Goal: Task Accomplishment & Management: Use online tool/utility

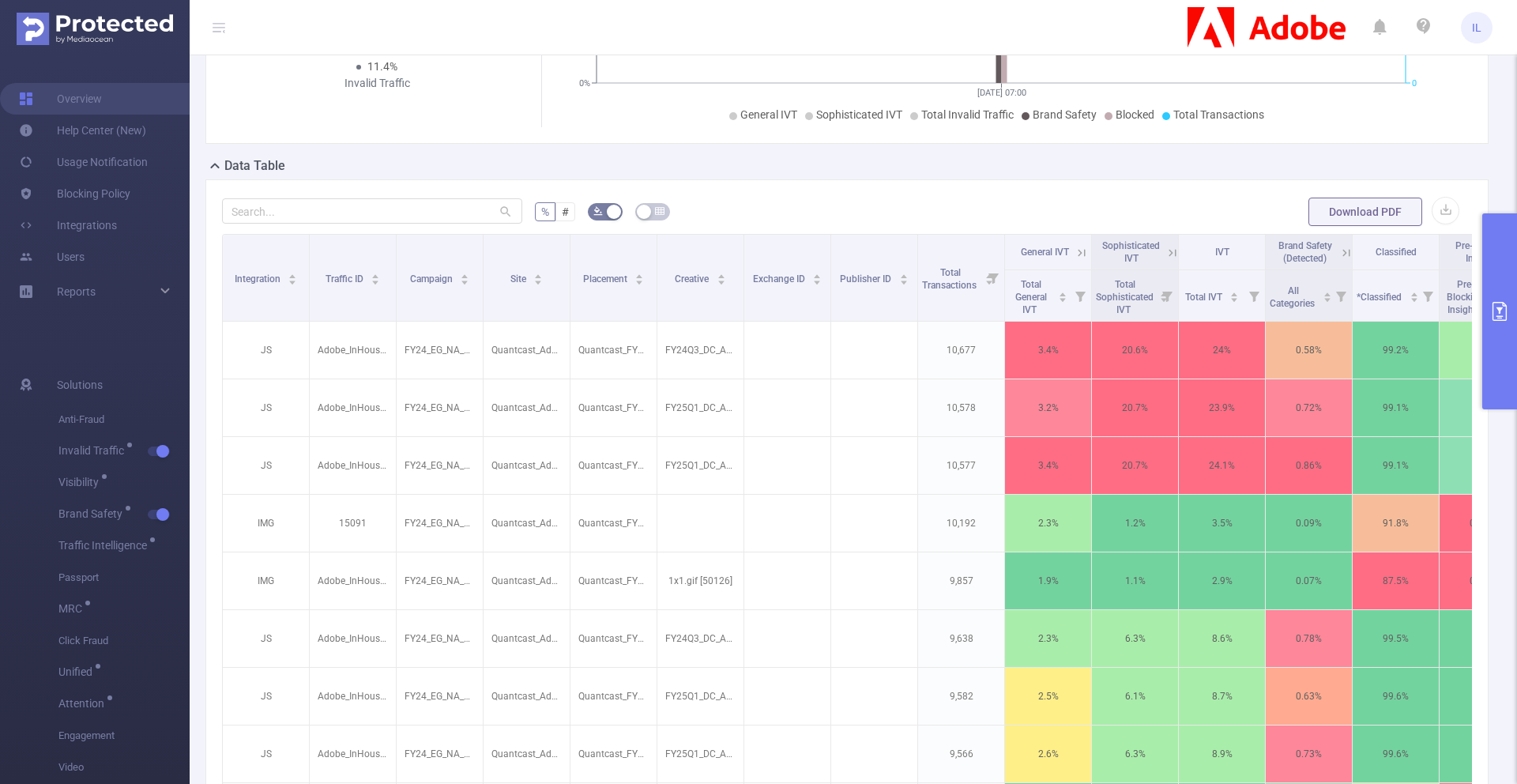
scroll to position [345, 0]
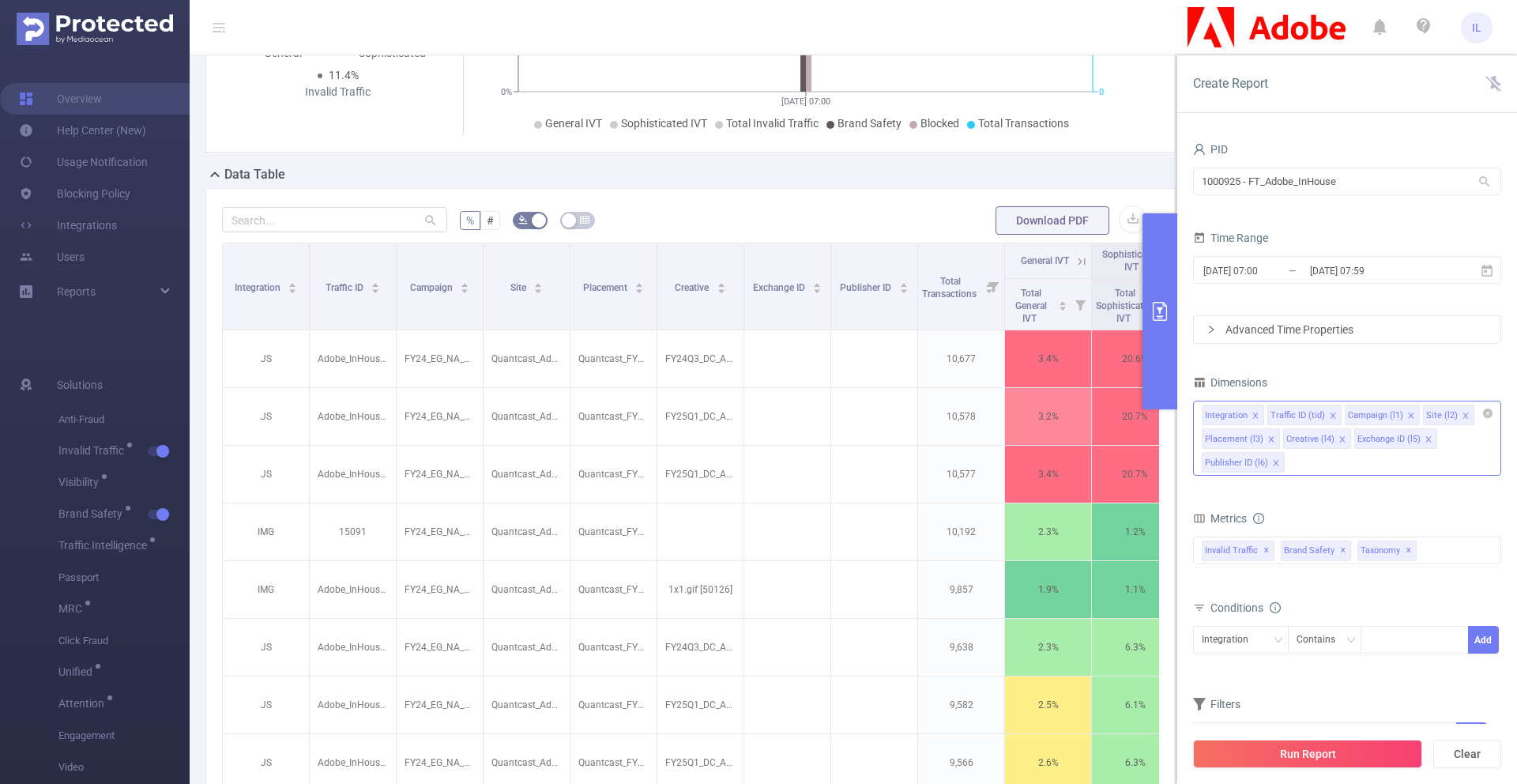
click at [1339, 470] on div "Integration Traffic ID (tid) Campaign (l1) Site (l2) Placement (l3) Creative (l…" at bounding box center [1347, 438] width 309 height 75
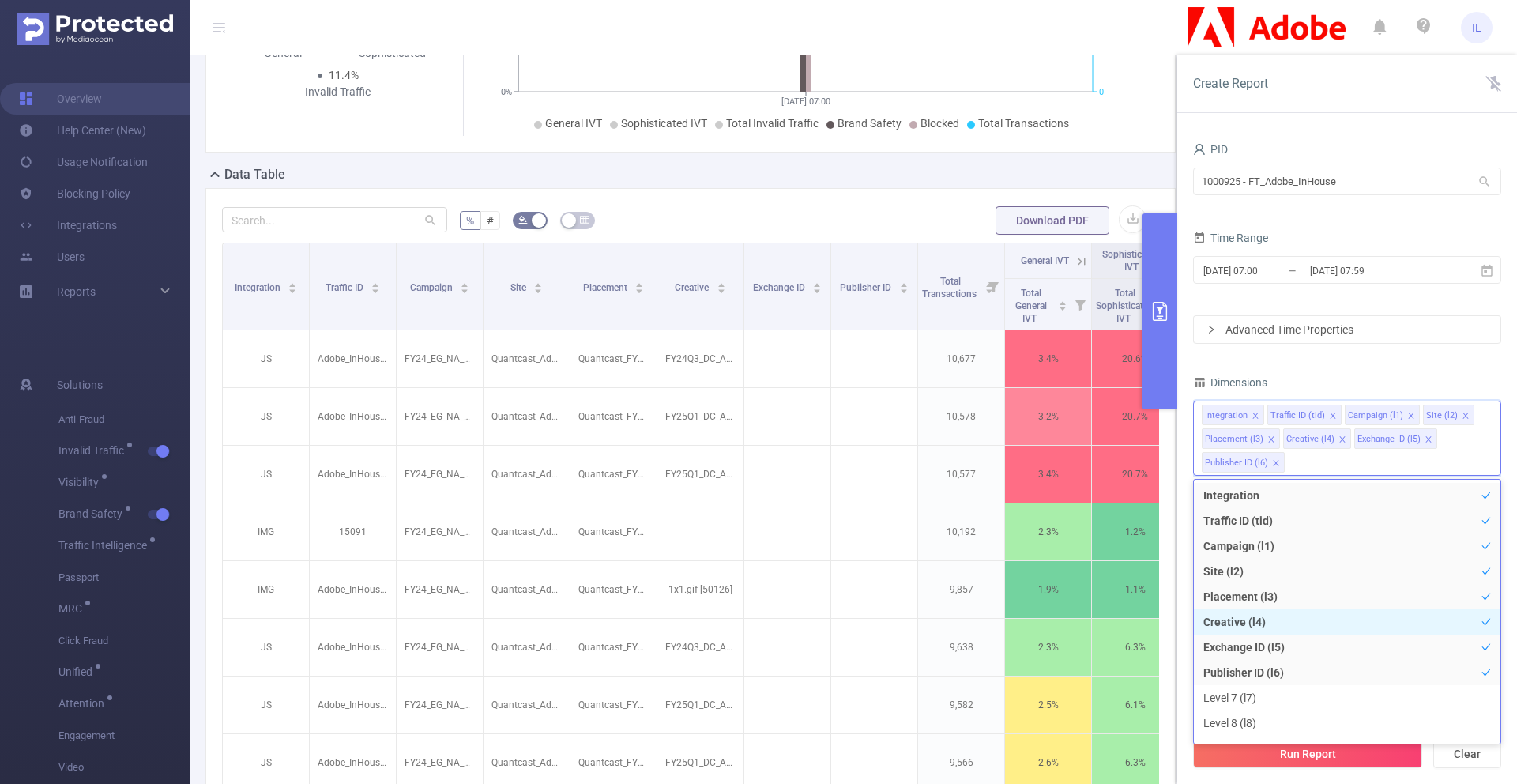
scroll to position [450, 0]
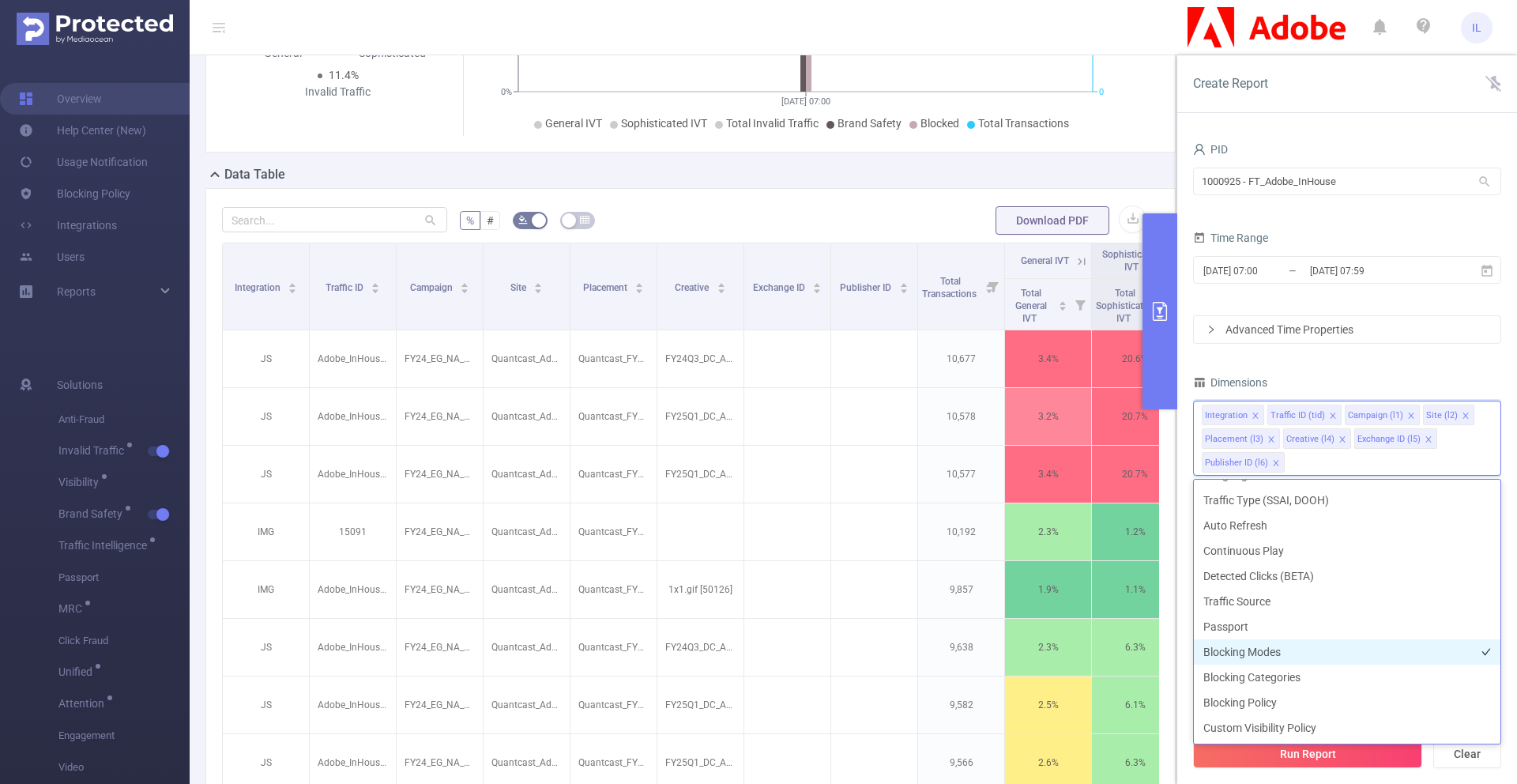
click at [1264, 652] on li "Blocking Modes" at bounding box center [1347, 652] width 307 height 25
click at [1266, 673] on li "Blocking Categories" at bounding box center [1347, 677] width 307 height 25
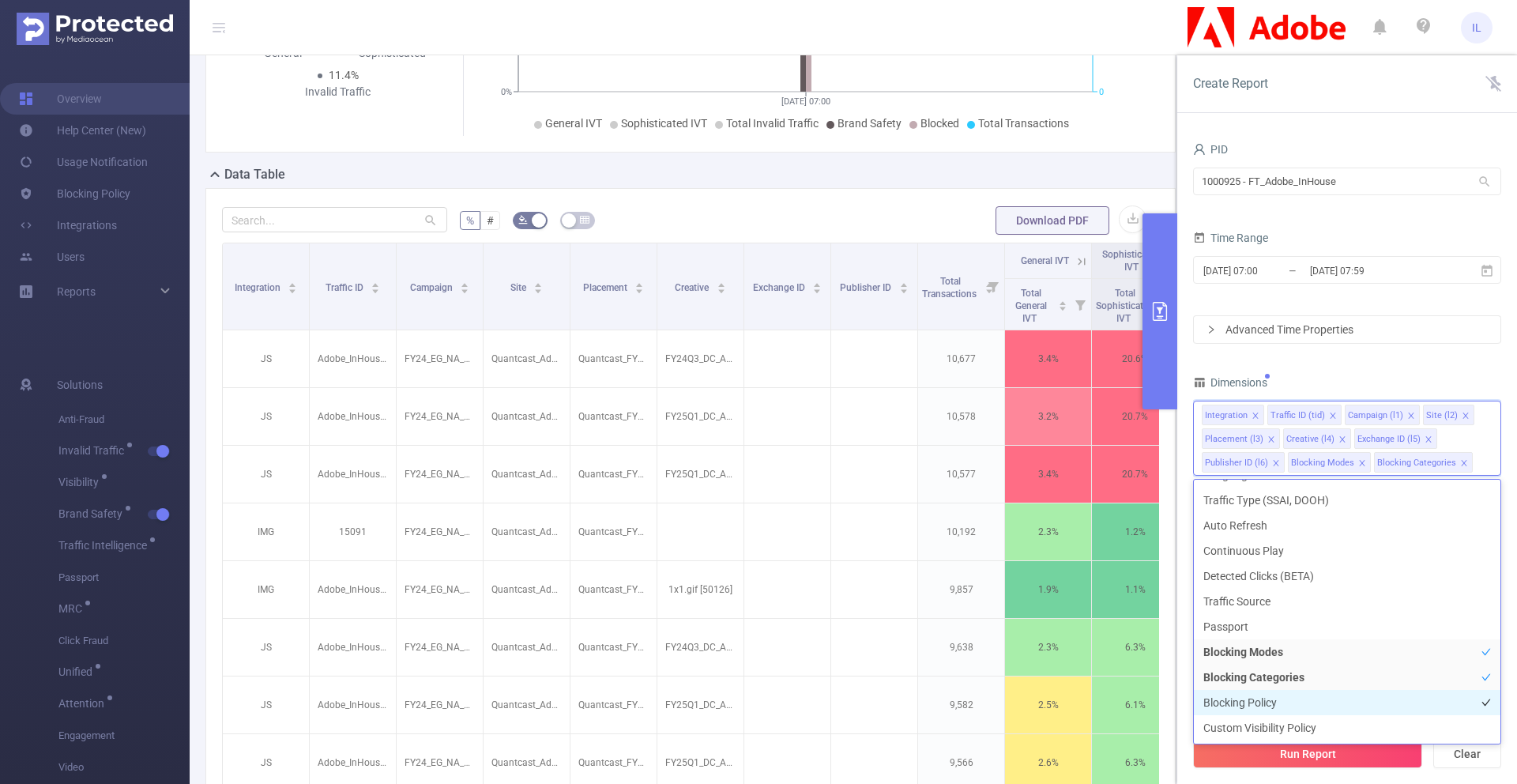
click at [1266, 703] on li "Blocking Policy" at bounding box center [1347, 702] width 307 height 25
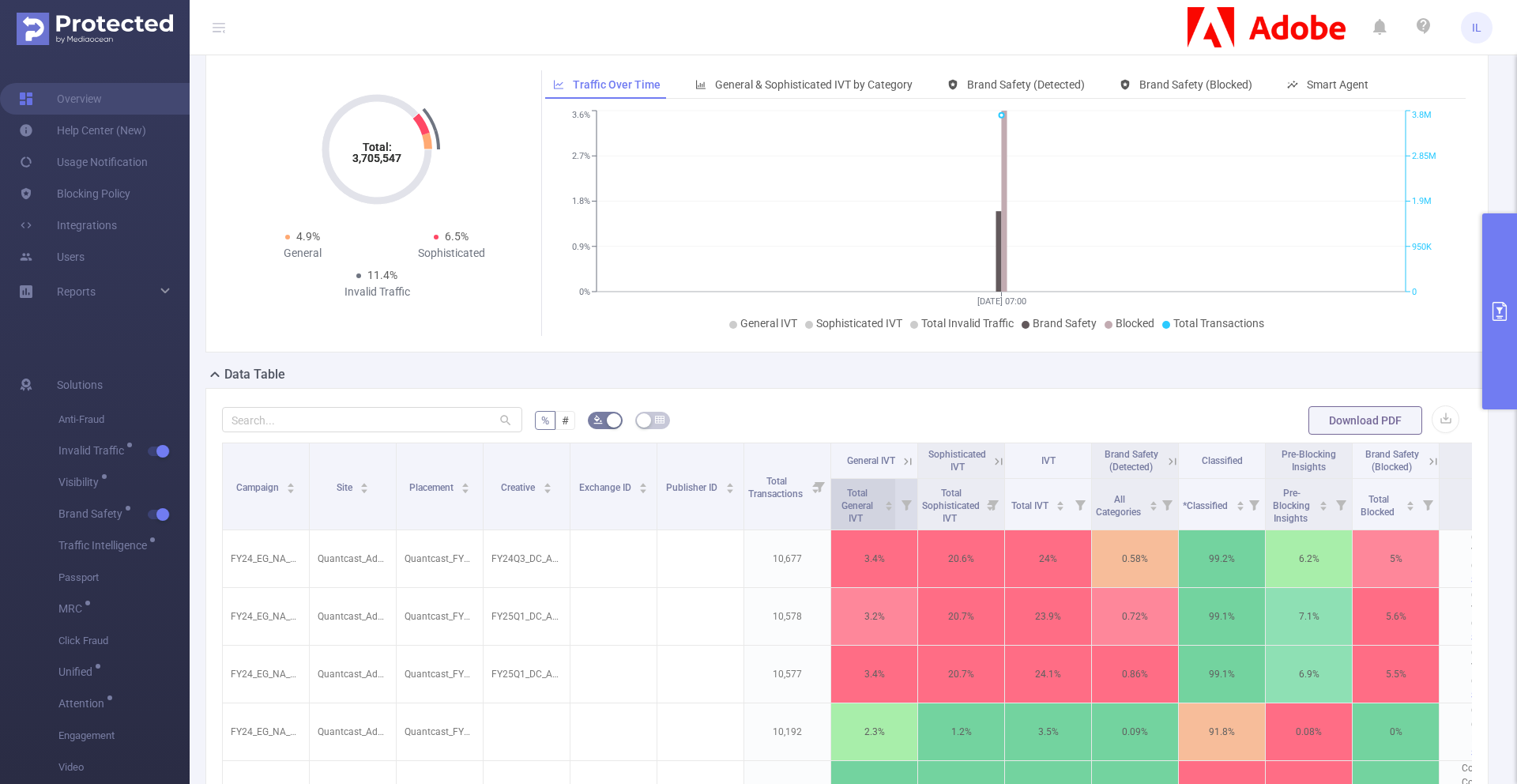
scroll to position [0, 433]
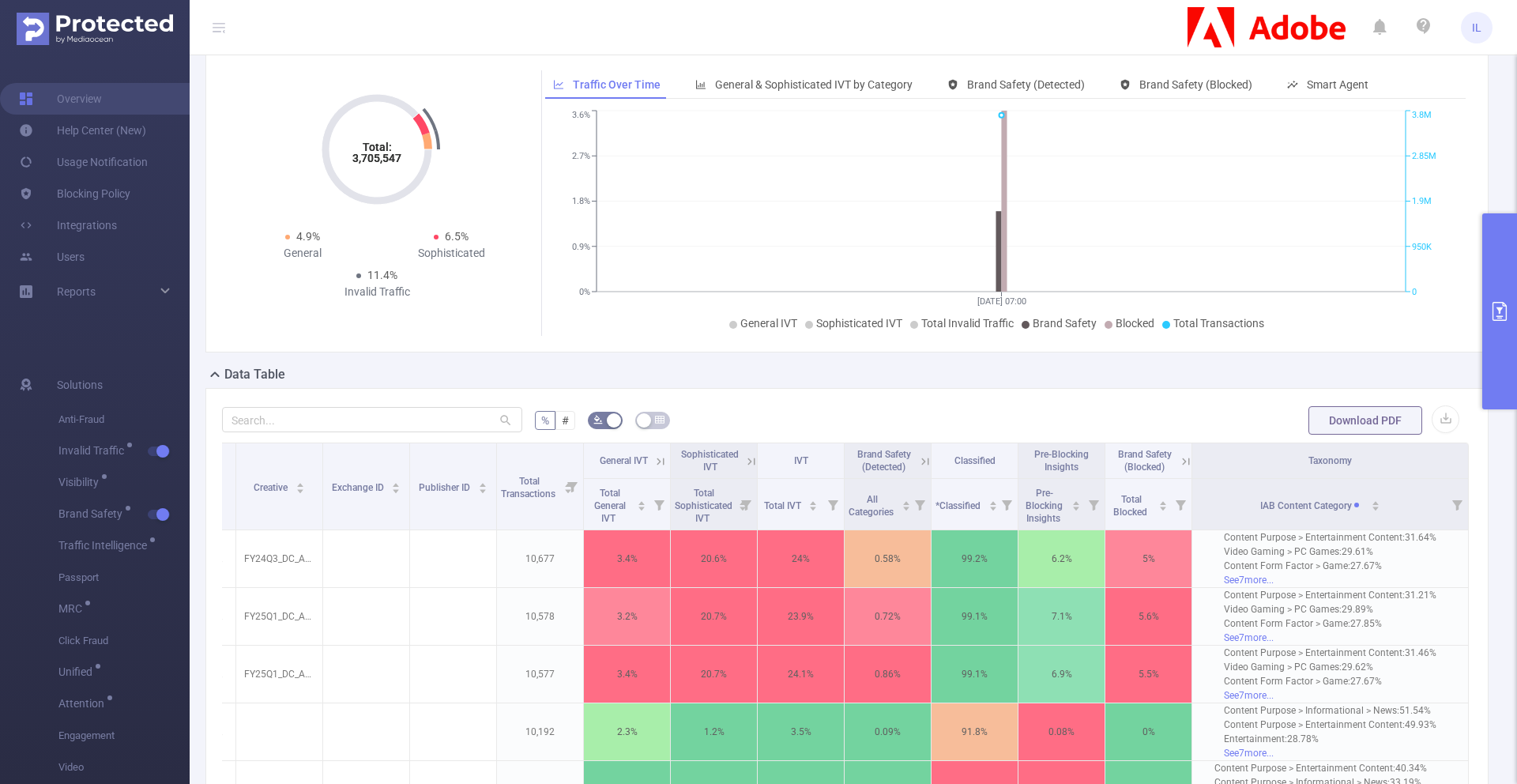
click at [1161, 462] on div "Brand Safety (Blocked)" at bounding box center [1144, 461] width 59 height 25
click at [1179, 462] on icon at bounding box center [1186, 461] width 14 height 14
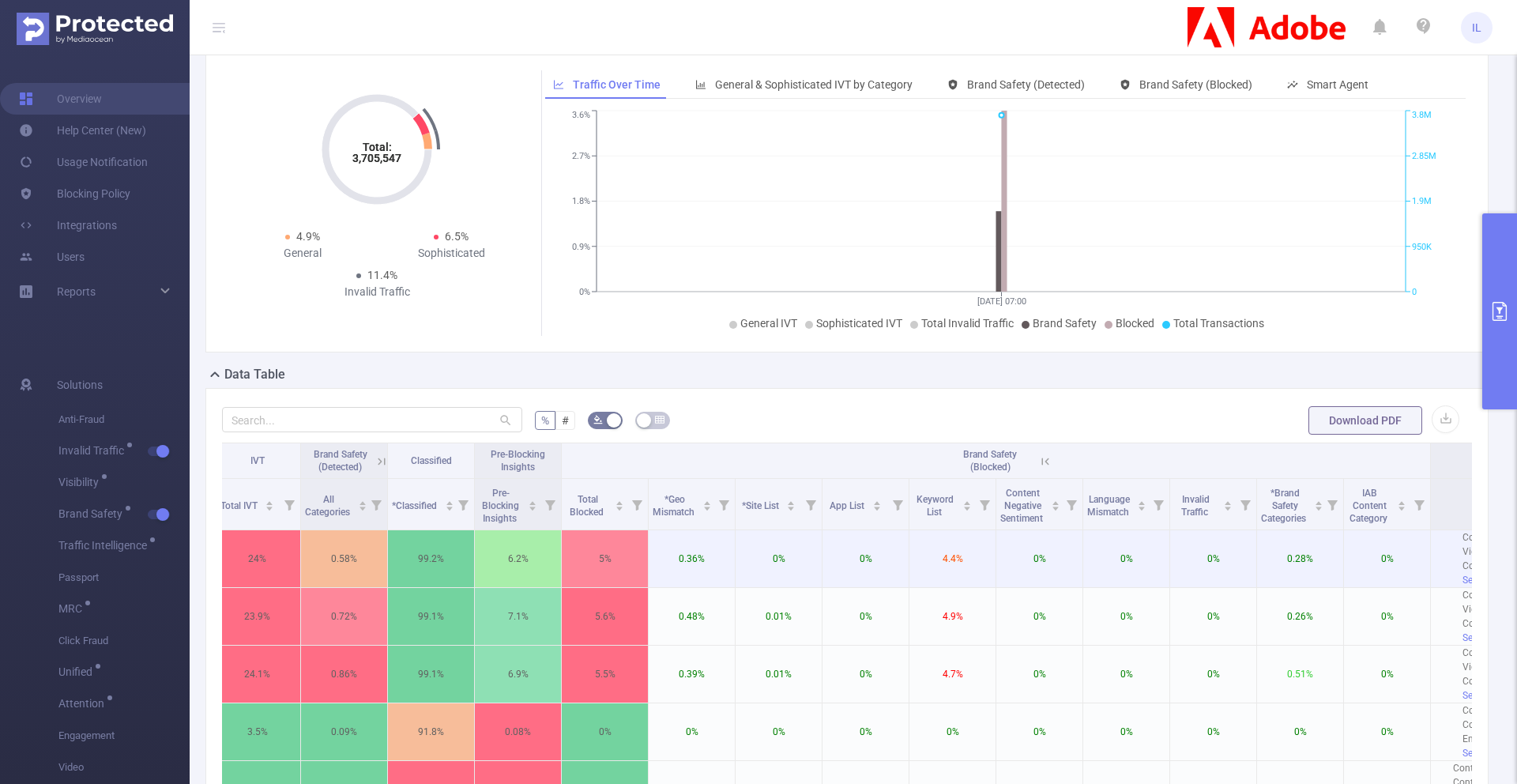
scroll to position [0, 1215]
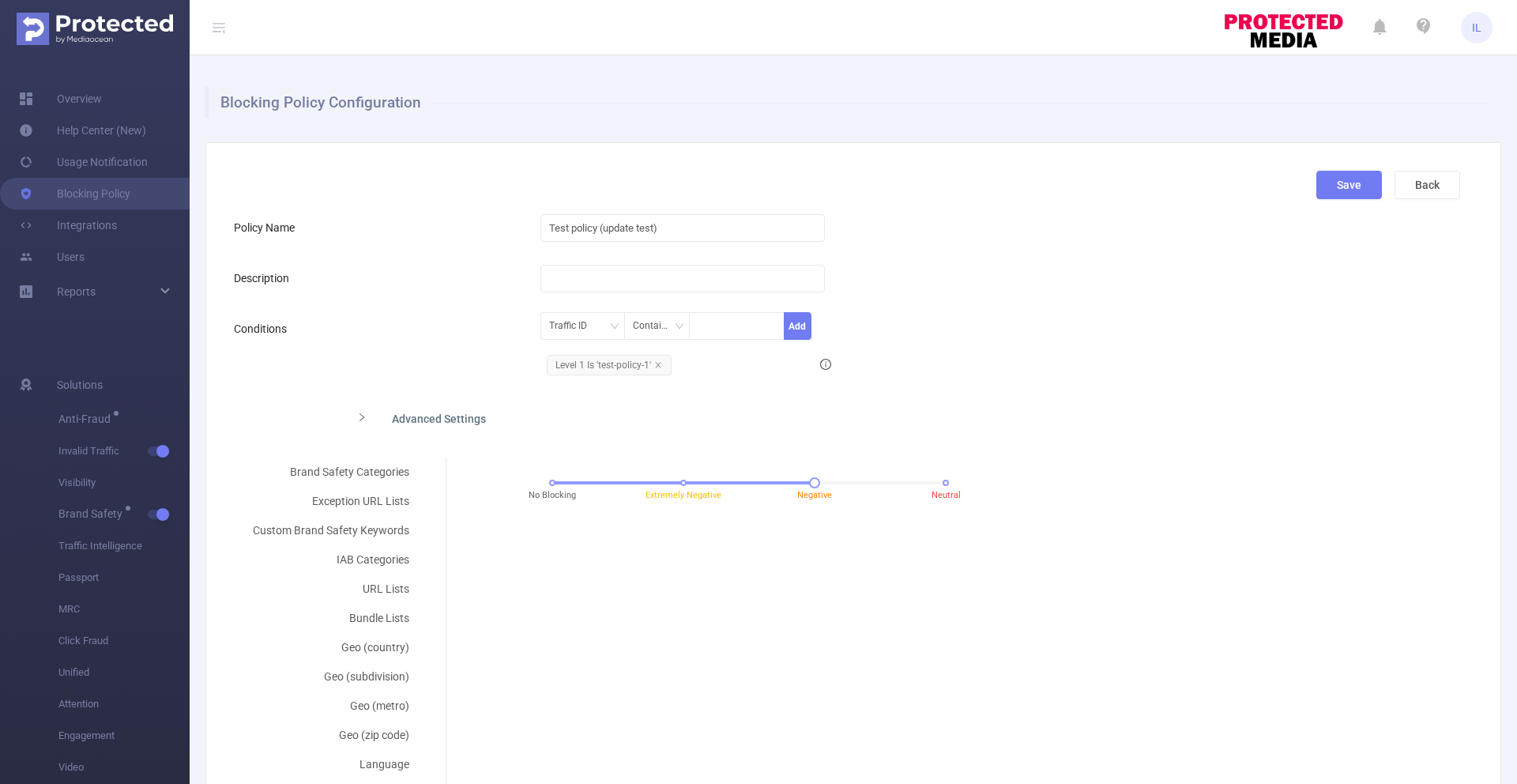
scroll to position [193, 0]
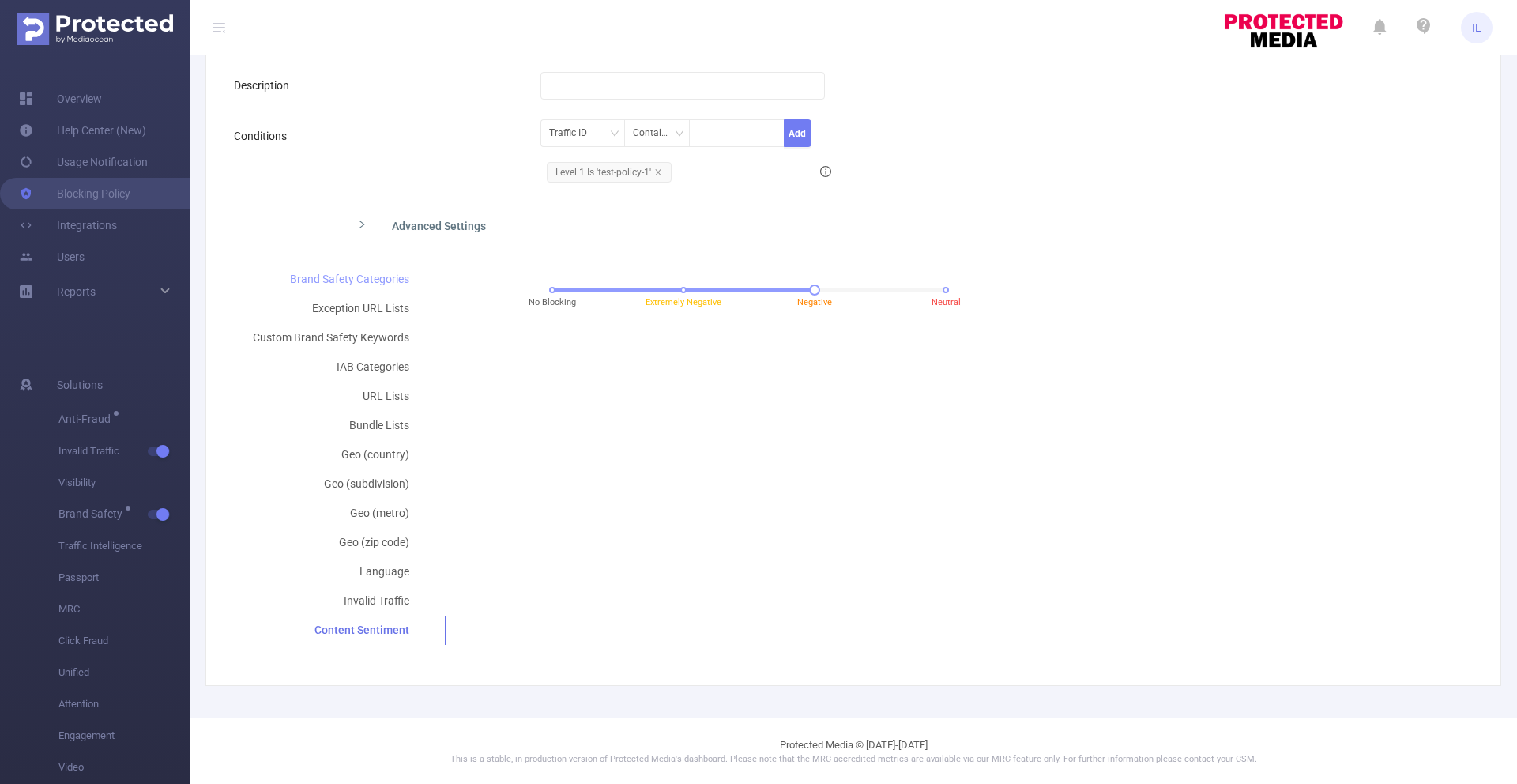
click at [365, 283] on div "Brand Safety Categories" at bounding box center [332, 280] width 195 height 29
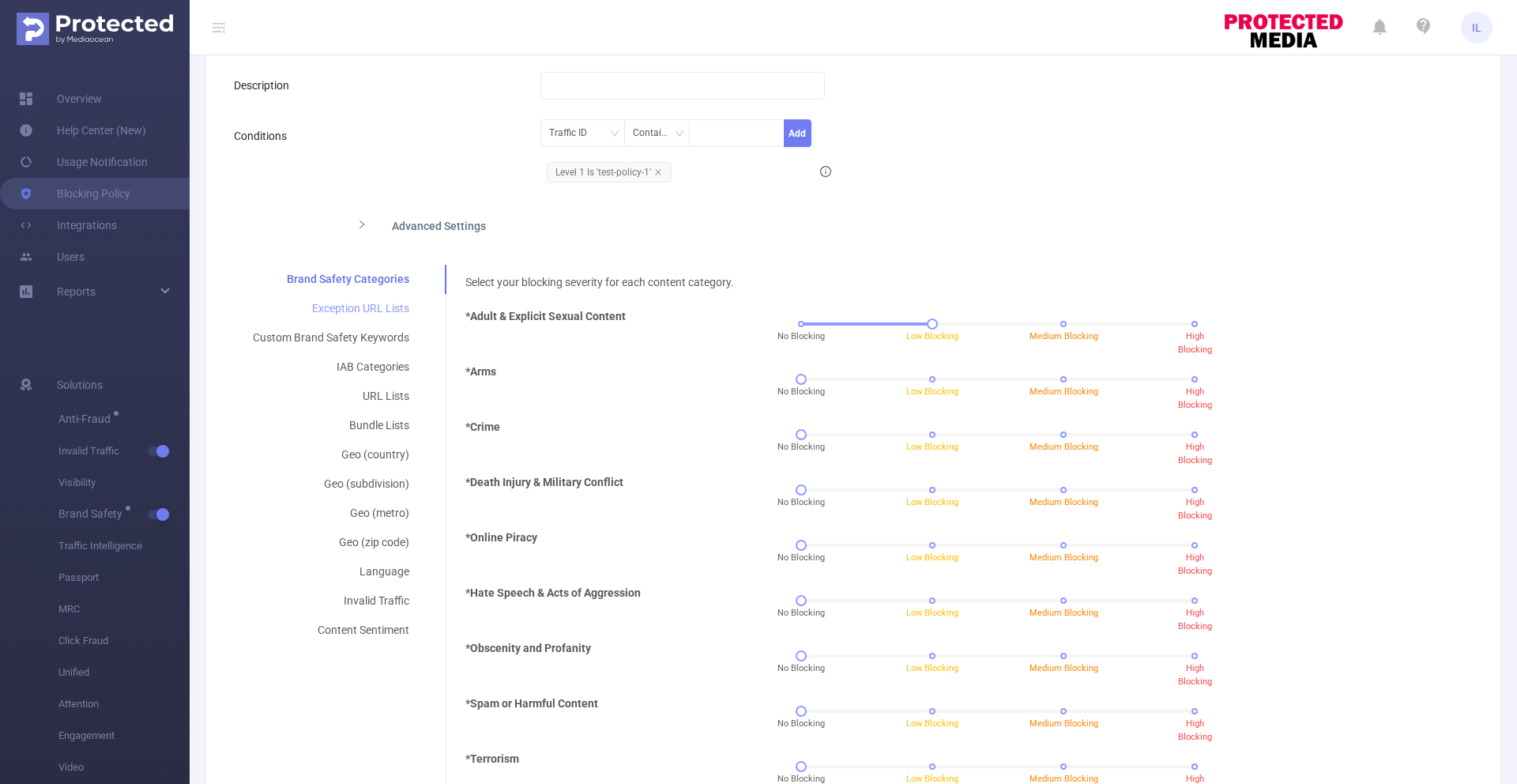
click at [373, 312] on div "Exception URL Lists" at bounding box center [332, 309] width 195 height 29
